Goal: Task Accomplishment & Management: Complete application form

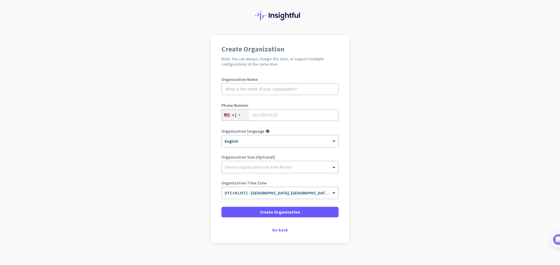
scroll to position [20, 0]
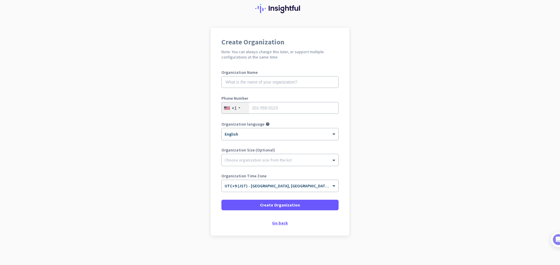
click at [277, 223] on div "Go back" at bounding box center [280, 223] width 117 height 4
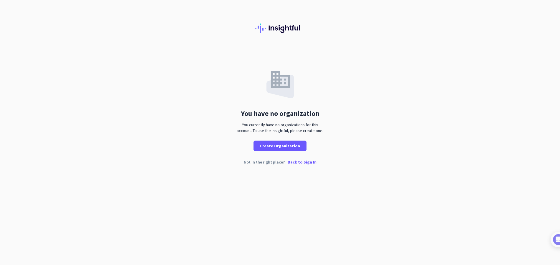
click at [307, 164] on p "Back to Sign In" at bounding box center [302, 162] width 29 height 4
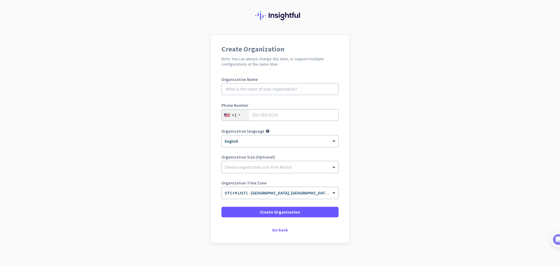
scroll to position [20, 0]
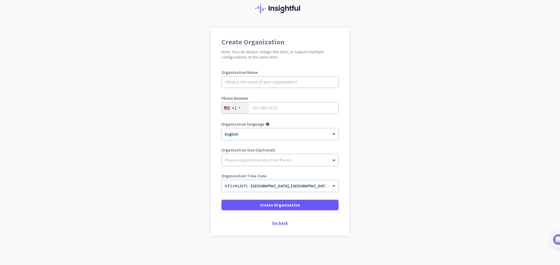
click at [277, 224] on div "Go back" at bounding box center [280, 223] width 117 height 4
